Goal: Information Seeking & Learning: Learn about a topic

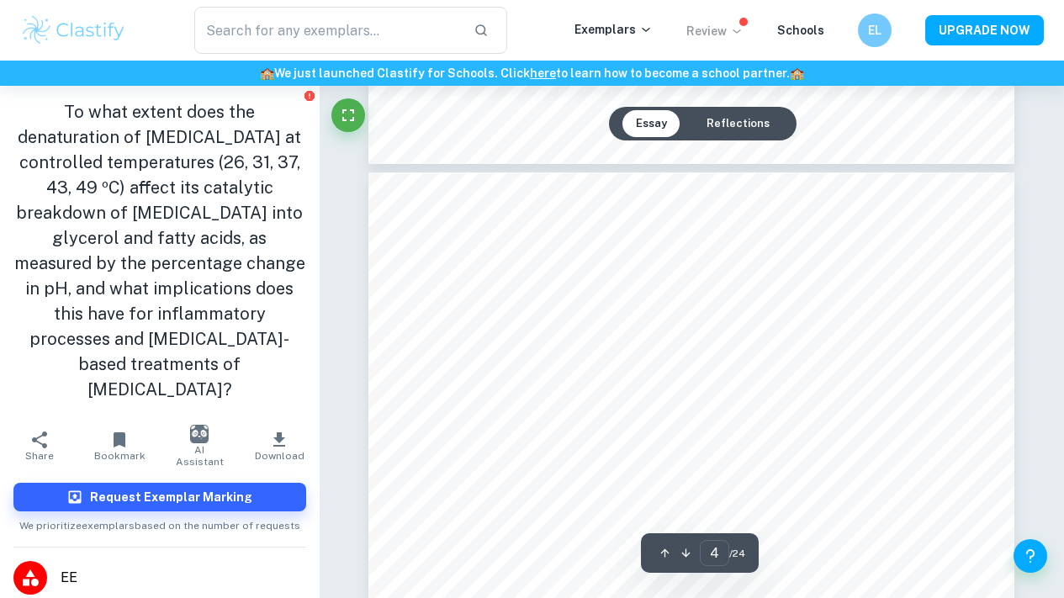
scroll to position [2698, 0]
